Goal: Task Accomplishment & Management: Use online tool/utility

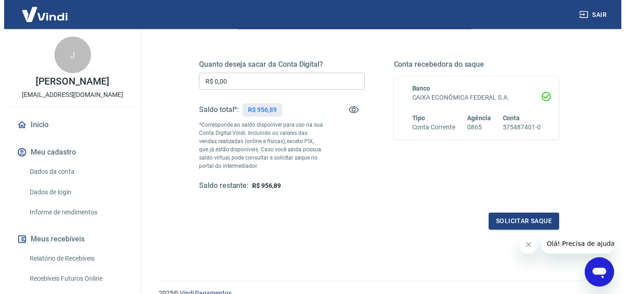
scroll to position [167, 0]
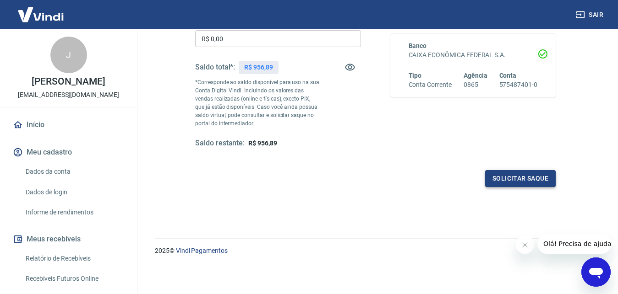
click at [507, 179] on button "Solicitar saque" at bounding box center [520, 178] width 70 height 17
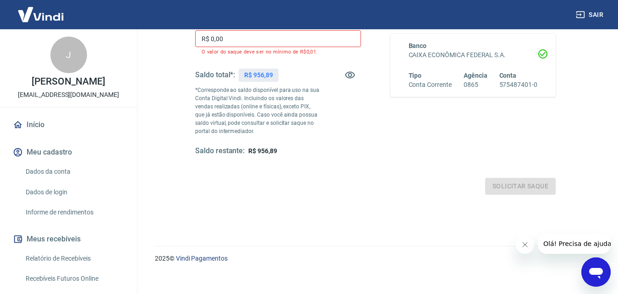
click at [272, 40] on input "R$ 0,00" at bounding box center [278, 38] width 166 height 17
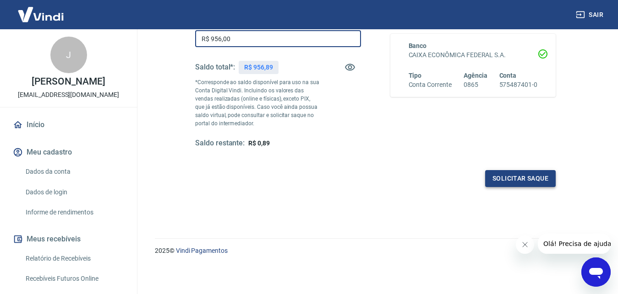
type input "R$ 956,00"
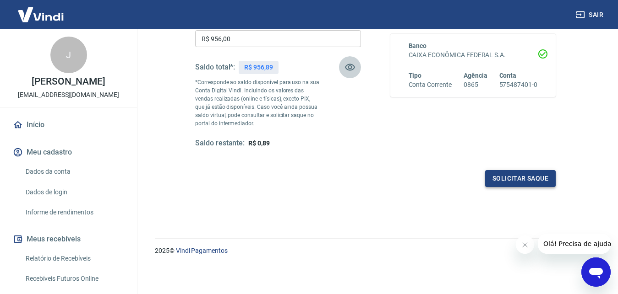
click at [529, 178] on button "Solicitar saque" at bounding box center [520, 178] width 70 height 17
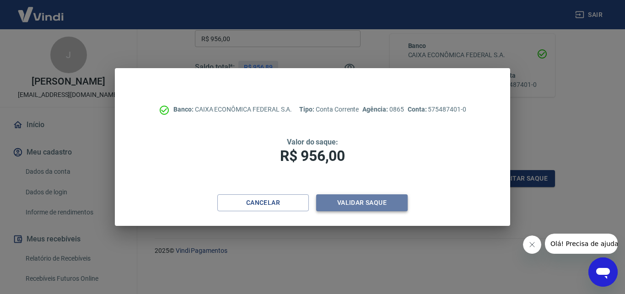
click at [375, 202] on button "Validar saque" at bounding box center [362, 203] width 92 height 17
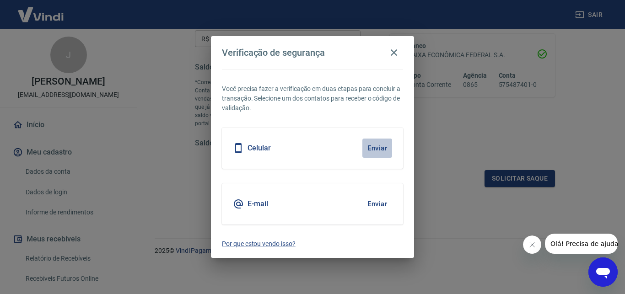
click at [374, 148] on button "Enviar" at bounding box center [378, 148] width 30 height 19
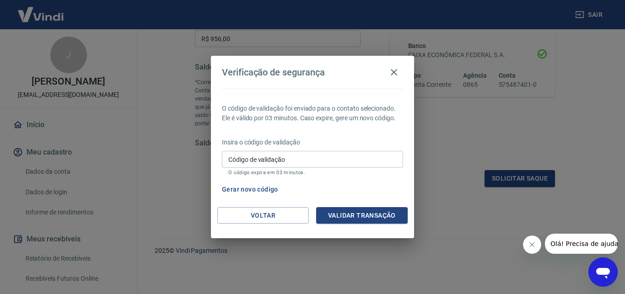
click at [372, 157] on input "Código de validação" at bounding box center [312, 159] width 181 height 17
click at [260, 192] on button "Gerar novo código" at bounding box center [250, 189] width 64 height 17
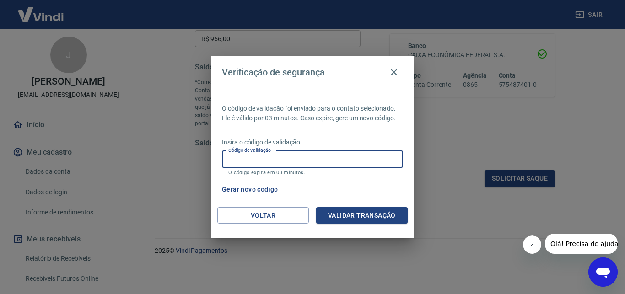
click at [331, 162] on input "Código de validação" at bounding box center [312, 159] width 181 height 17
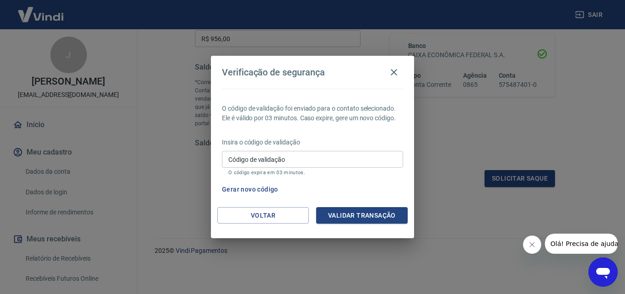
click at [528, 243] on icon "Fechar mensagem da empresa" at bounding box center [531, 244] width 7 height 7
click at [372, 179] on div "O código de validação foi enviado para o contato selecionado. Ele é válido por …" at bounding box center [312, 148] width 203 height 119
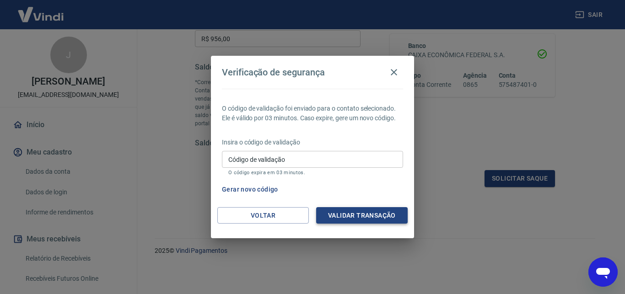
click at [371, 220] on button "Validar transação" at bounding box center [362, 215] width 92 height 17
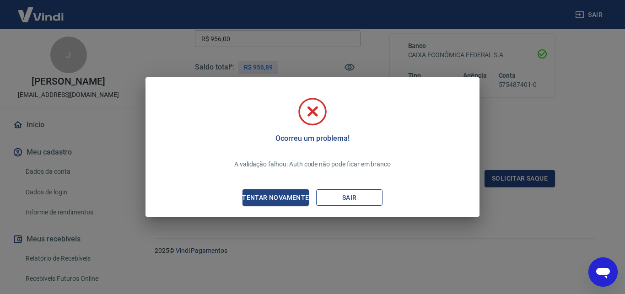
click at [345, 198] on button "Sair" at bounding box center [349, 198] width 66 height 17
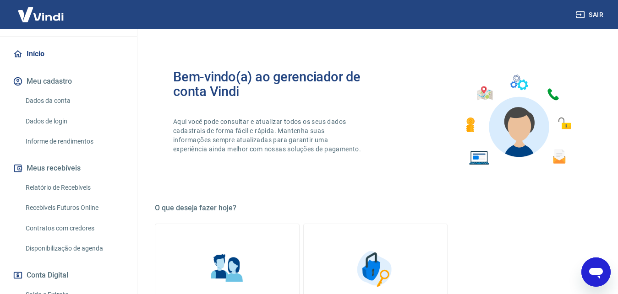
scroll to position [140, 0]
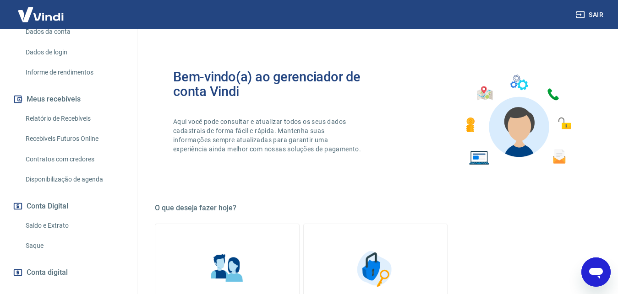
click at [31, 248] on link "Saque" at bounding box center [74, 246] width 104 height 19
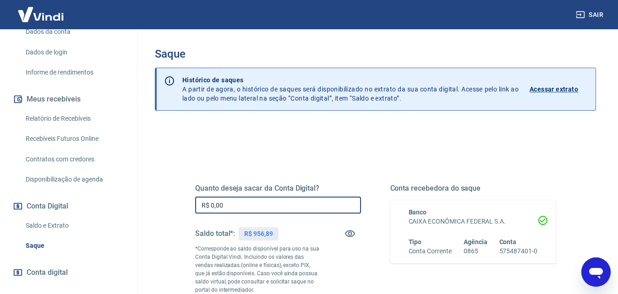
click at [308, 204] on input "R$ 0,00" at bounding box center [278, 205] width 166 height 17
type input "R$ 956,89"
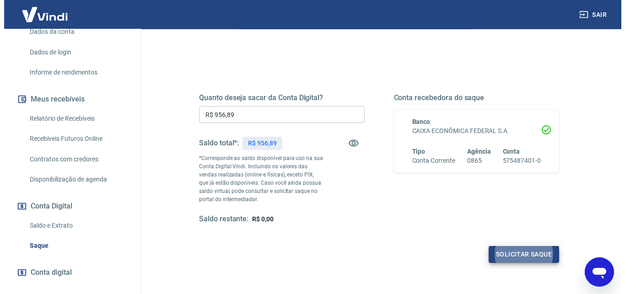
scroll to position [73, 0]
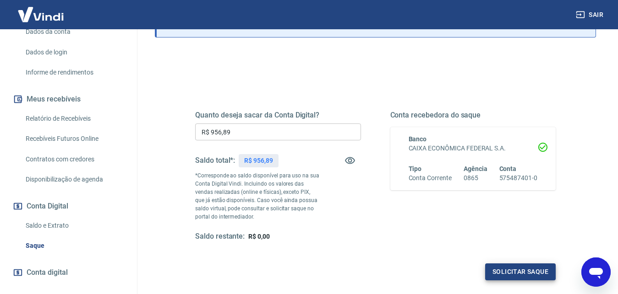
click at [567, 240] on div "Quanto deseja sacar da Conta Digital? R$ 956,89 ​ Saldo total*: R$ 956,89 *Corr…" at bounding box center [375, 180] width 404 height 221
click at [528, 275] on button "Solicitar saque" at bounding box center [520, 272] width 70 height 17
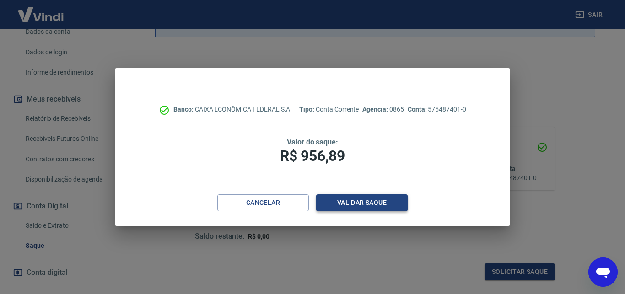
click at [358, 202] on button "Validar saque" at bounding box center [362, 203] width 92 height 17
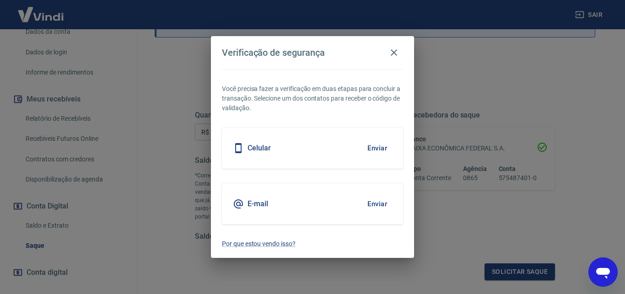
click at [374, 147] on button "Enviar" at bounding box center [378, 148] width 30 height 19
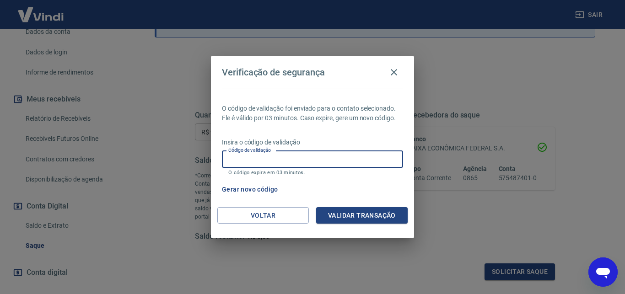
click at [302, 162] on input "Código de validação" at bounding box center [312, 159] width 181 height 17
click at [282, 213] on button "Voltar" at bounding box center [263, 215] width 92 height 17
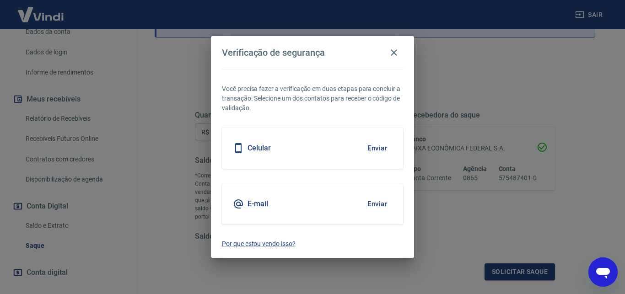
click at [369, 201] on button "Enviar" at bounding box center [378, 204] width 30 height 19
click at [380, 205] on button "Enviar" at bounding box center [378, 204] width 30 height 19
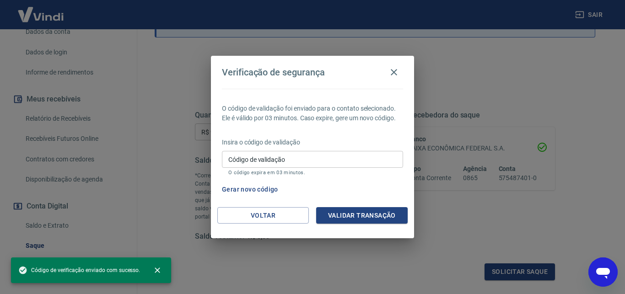
click at [296, 163] on input "Código de validação" at bounding box center [312, 159] width 181 height 17
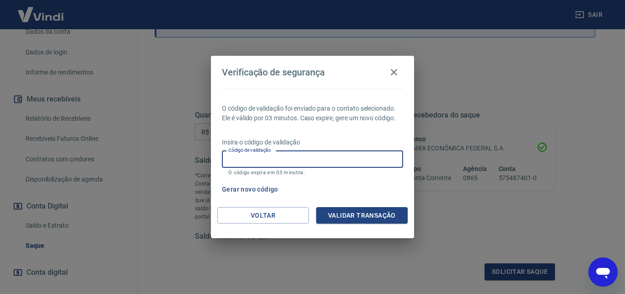
paste input "595407"
type input "595407"
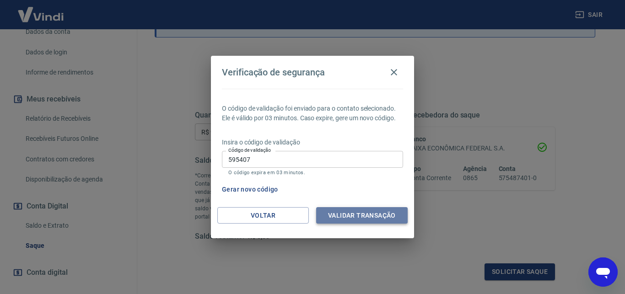
click at [362, 212] on button "Validar transação" at bounding box center [362, 215] width 92 height 17
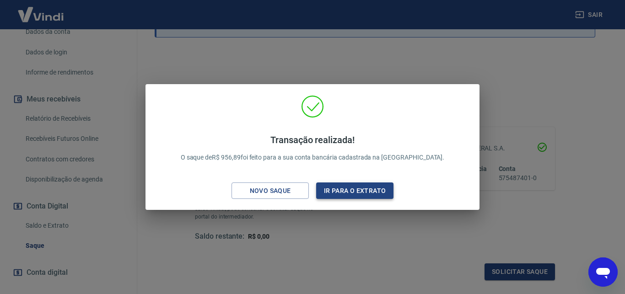
click at [353, 192] on button "Ir para o extrato" at bounding box center [354, 191] width 77 height 17
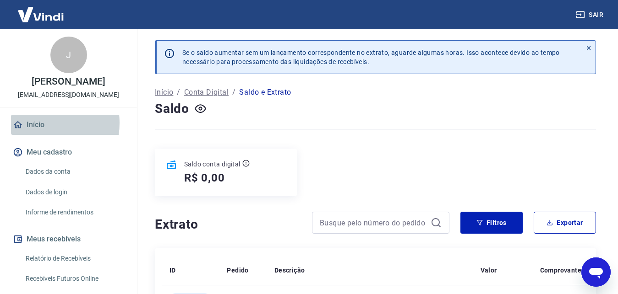
click at [37, 123] on link "Início" at bounding box center [68, 125] width 115 height 20
